Goal: Task Accomplishment & Management: Manage account settings

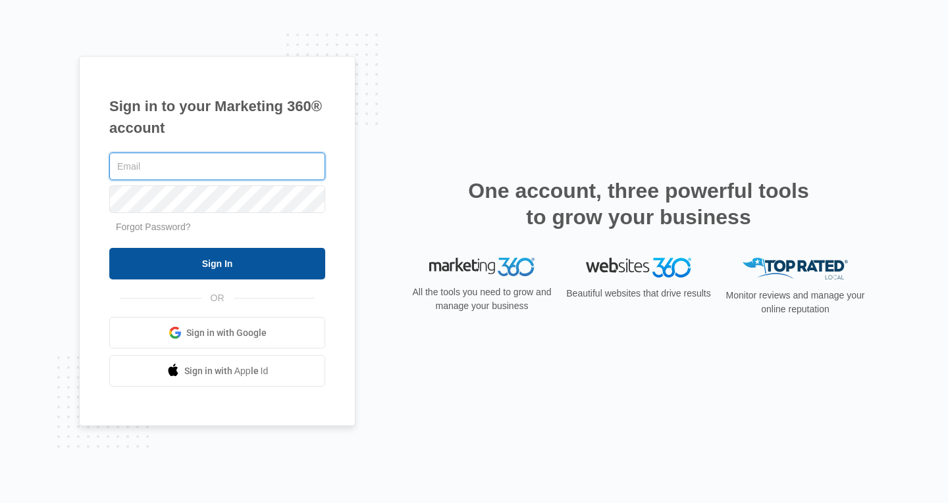
type input "kaismom888@gmail.com"
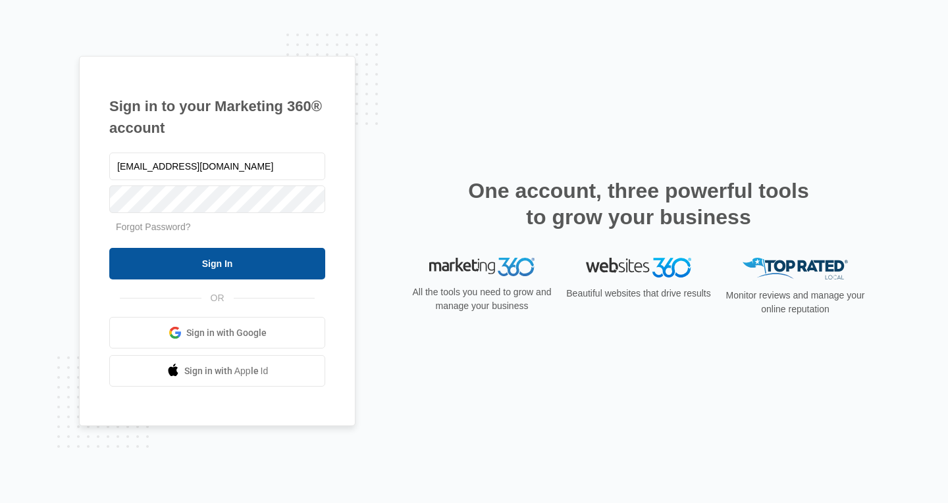
click at [207, 265] on input "Sign In" at bounding box center [217, 264] width 216 height 32
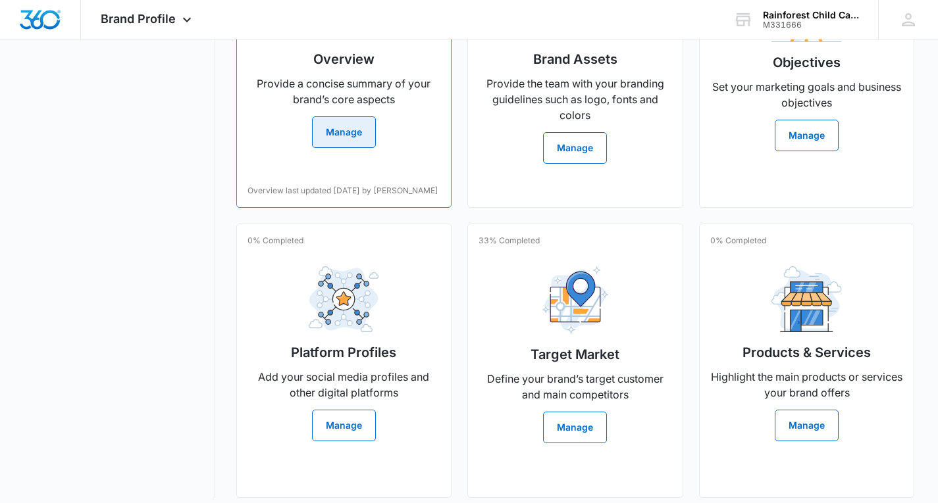
scroll to position [409, 0]
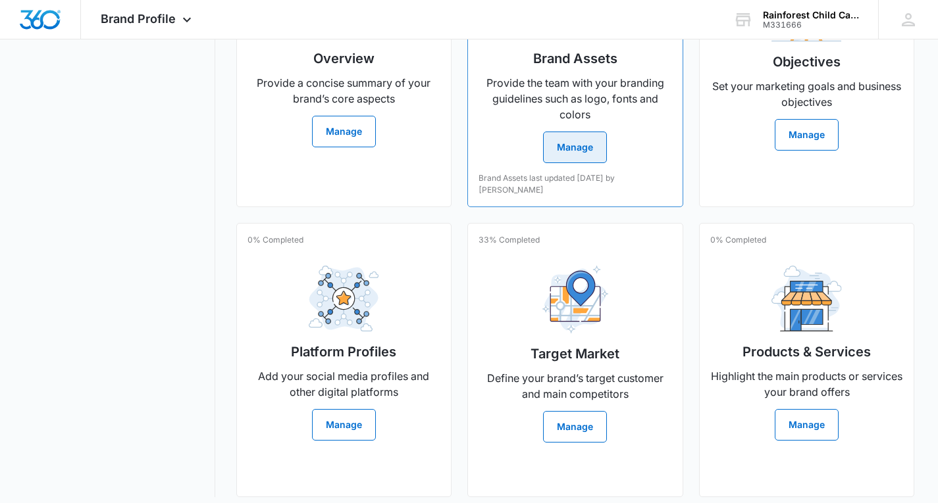
click at [565, 157] on button "Manage" at bounding box center [575, 148] width 64 height 32
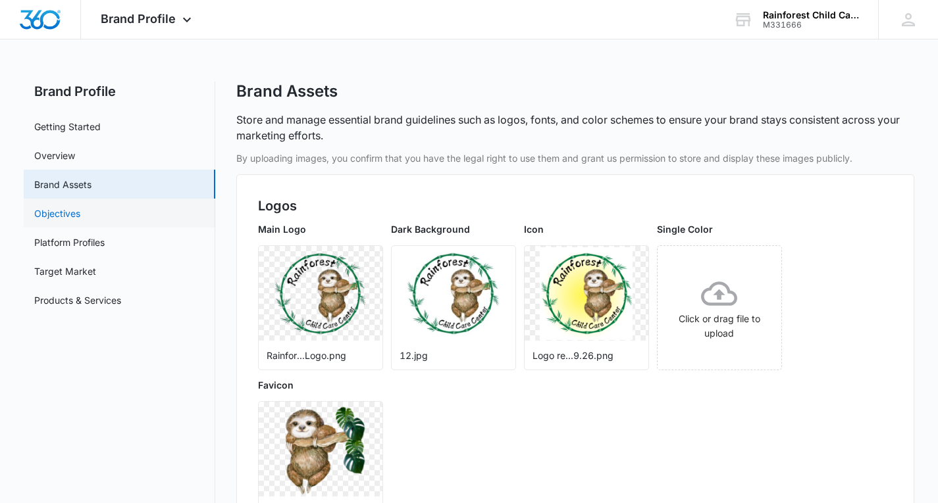
click at [68, 209] on link "Objectives" at bounding box center [57, 214] width 46 height 14
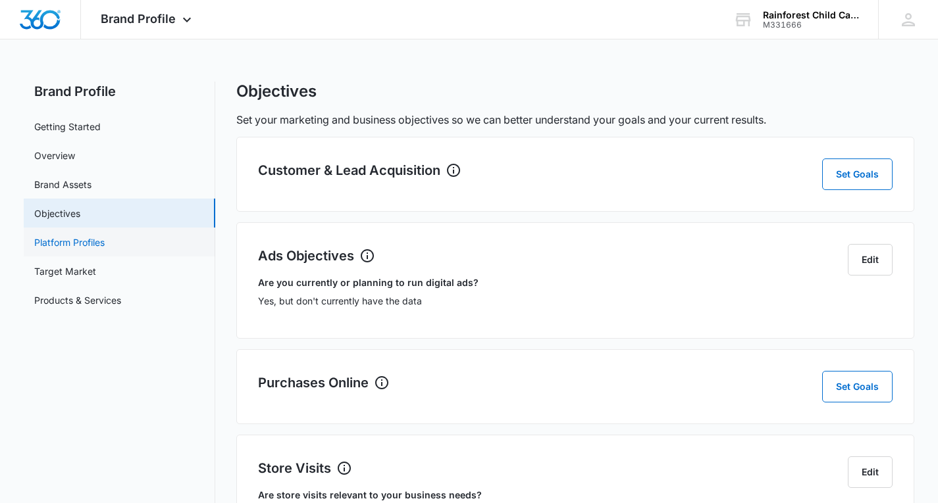
click at [61, 244] on link "Platform Profiles" at bounding box center [69, 243] width 70 height 14
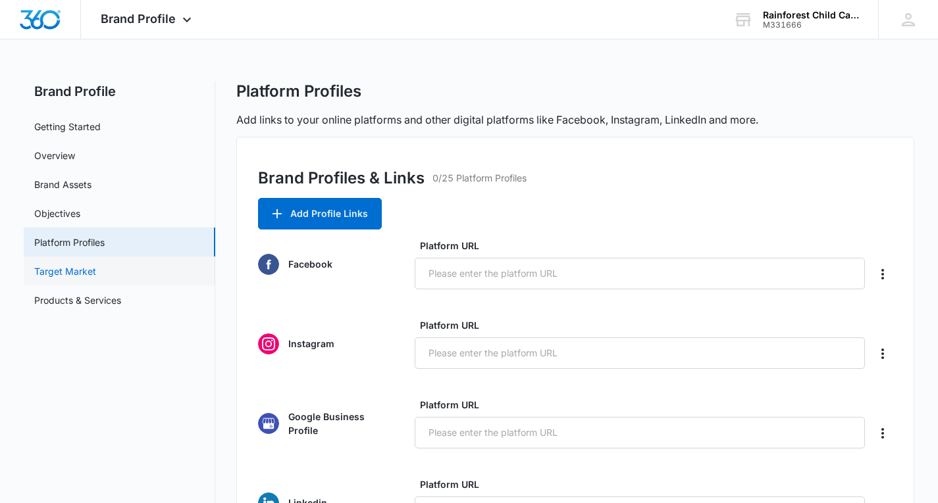
click at [84, 276] on link "Target Market" at bounding box center [65, 272] width 62 height 14
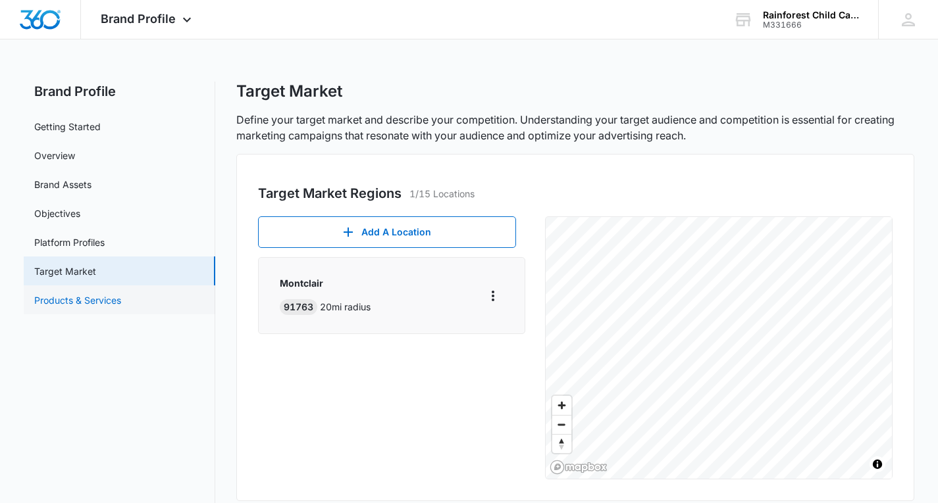
click at [101, 301] on link "Products & Services" at bounding box center [77, 301] width 87 height 14
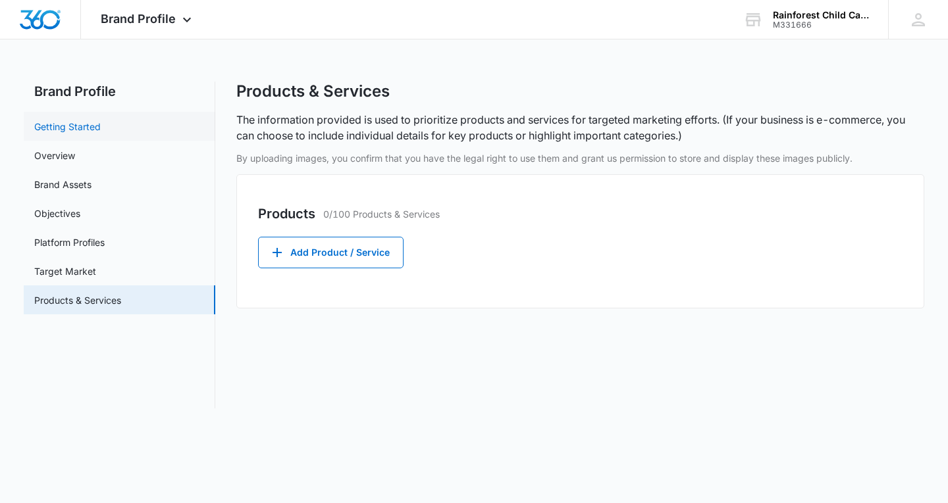
click at [91, 128] on link "Getting Started" at bounding box center [67, 127] width 66 height 14
